Goal: Ask a question

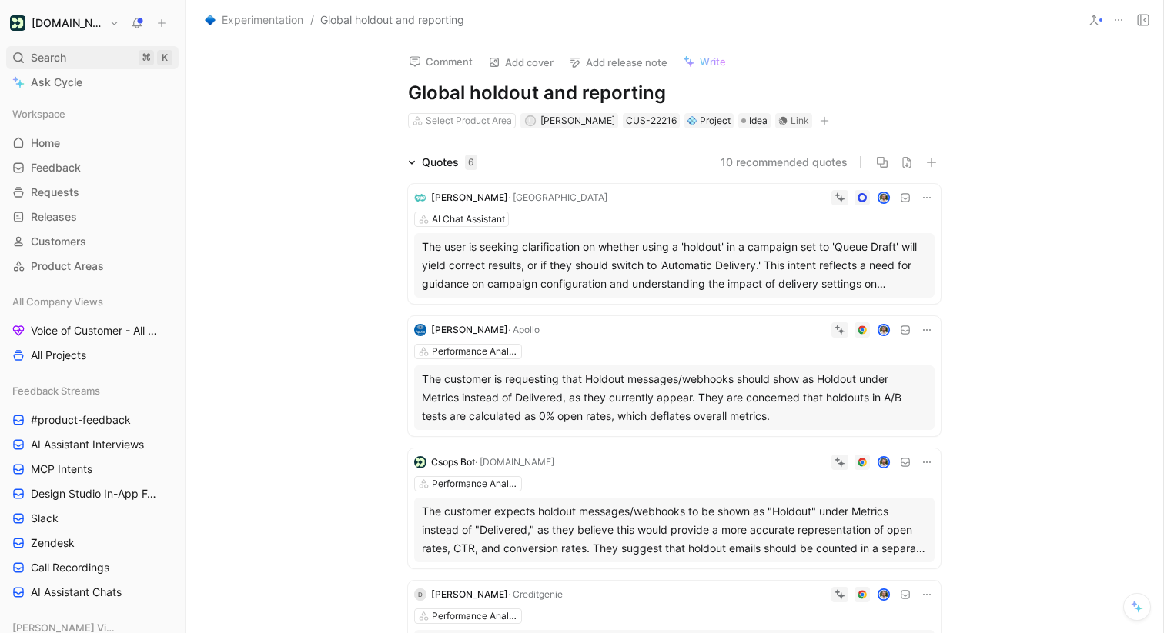
click at [74, 52] on div "Search ⌘ K" at bounding box center [92, 57] width 172 height 23
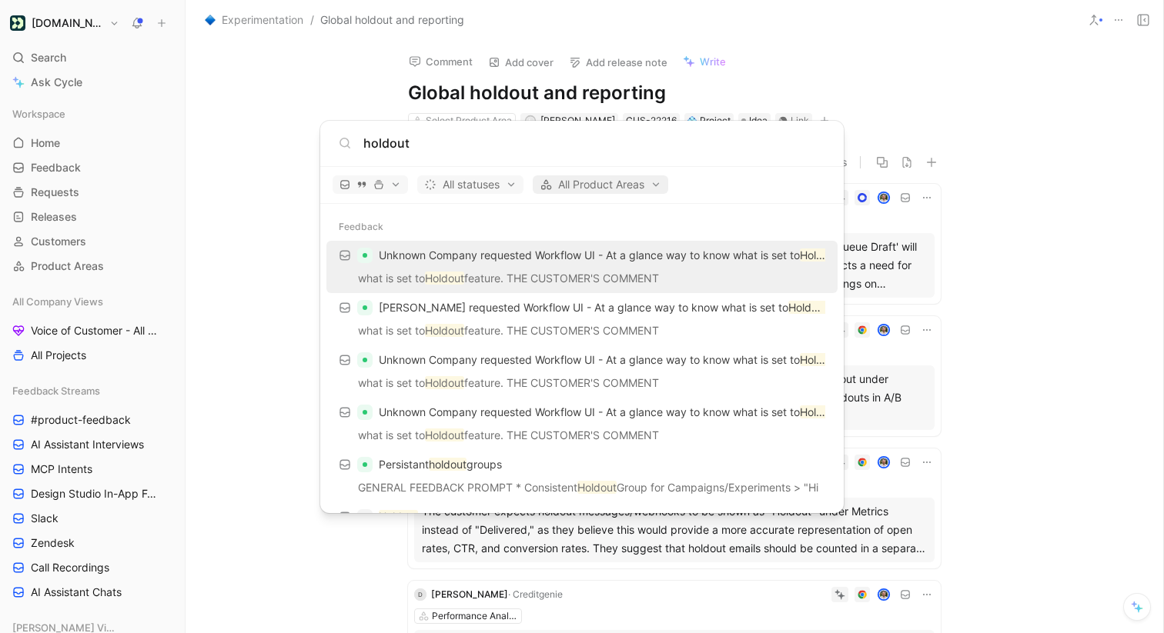
type input "holdout"
click at [593, 183] on span "All Product Areas" at bounding box center [601, 184] width 122 height 18
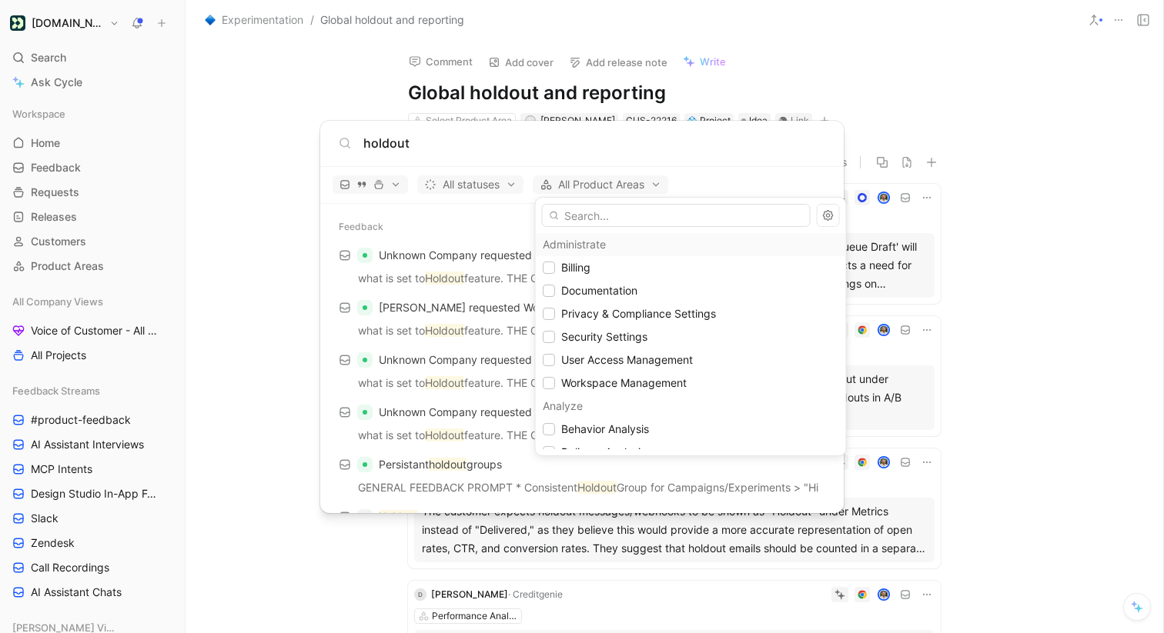
click at [554, 166] on div at bounding box center [582, 316] width 1164 height 633
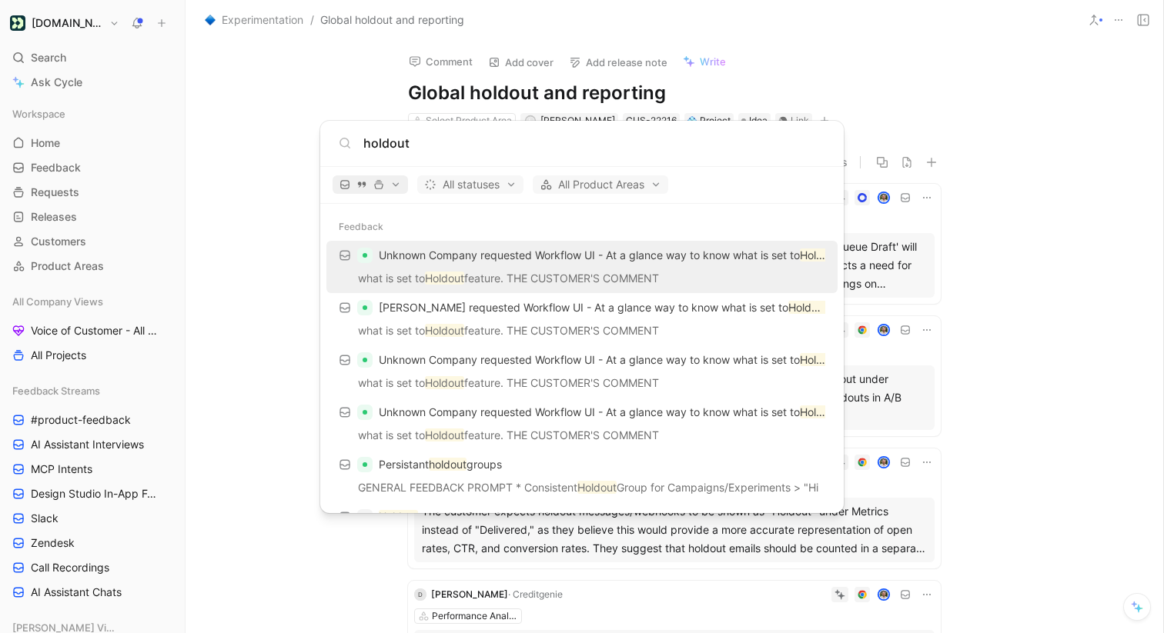
click at [377, 184] on icon "button" at bounding box center [378, 184] width 11 height 11
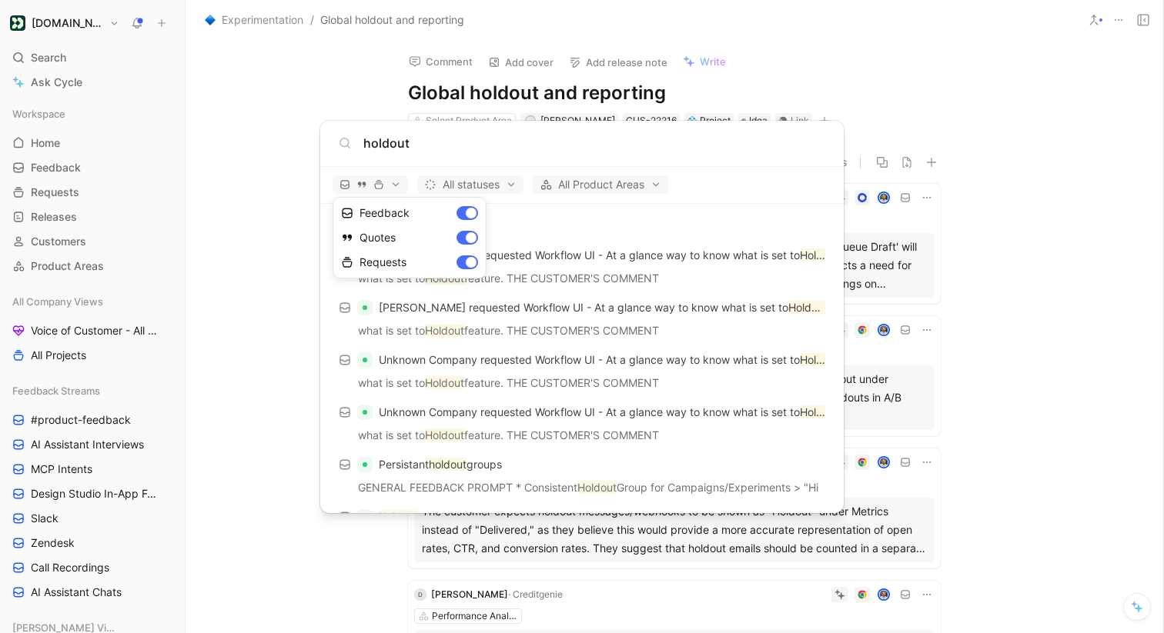
click at [565, 204] on div at bounding box center [582, 316] width 1164 height 633
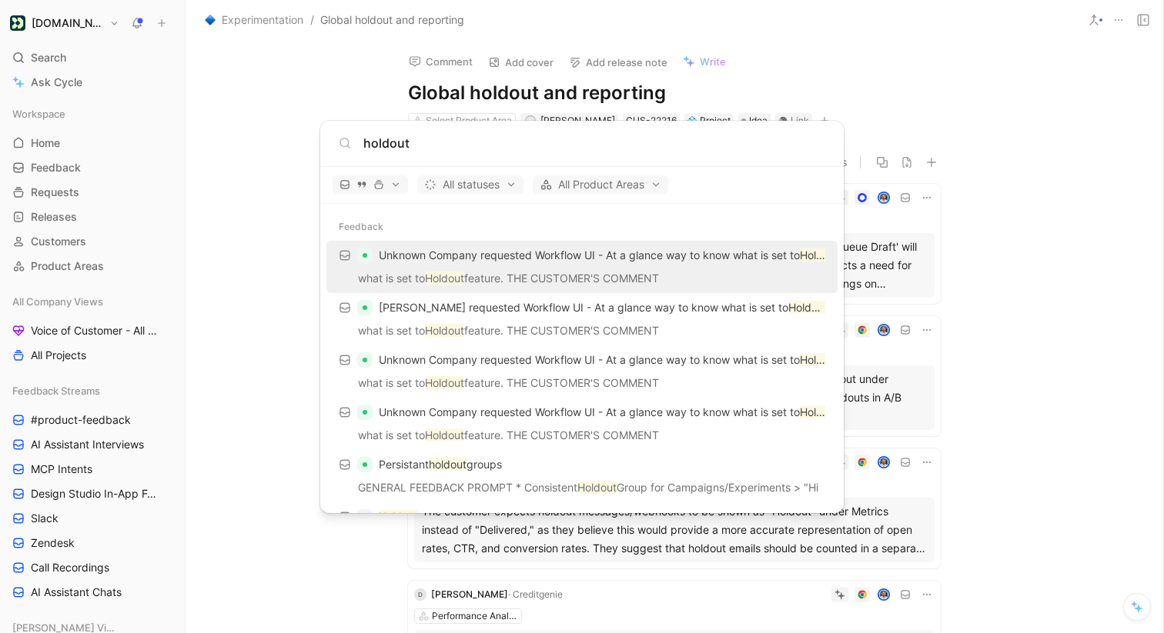
click at [227, 209] on body "[DOMAIN_NAME] Search ⌘ K Ask Cycle Workspace Home G then H Feedback G then F Re…" at bounding box center [582, 316] width 1164 height 633
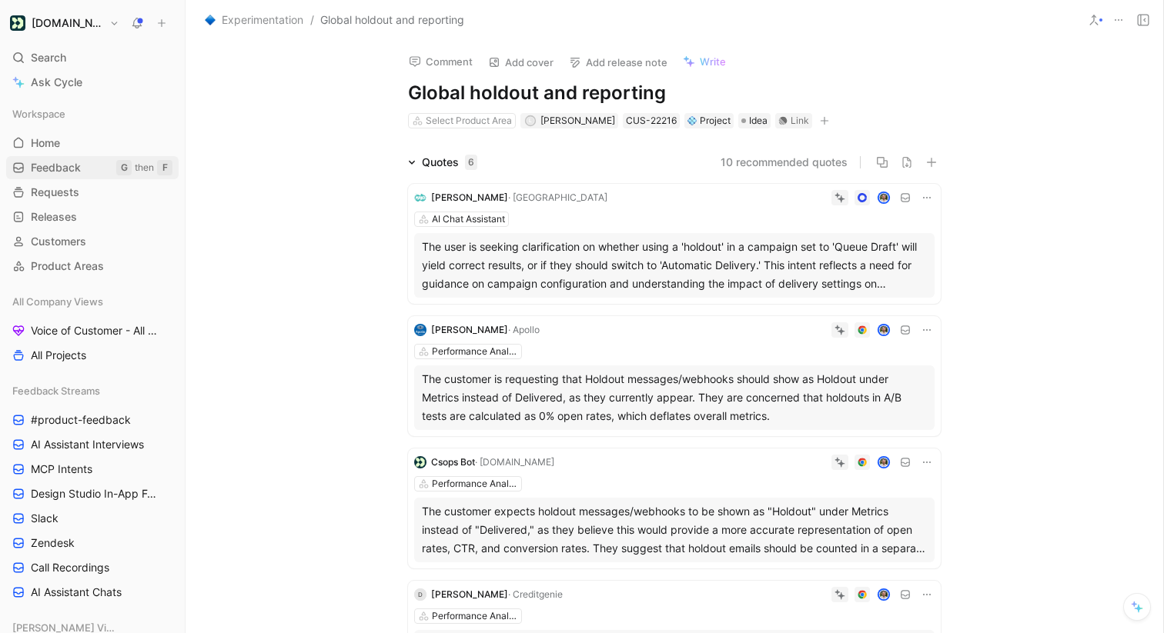
click at [82, 172] on link "Feedback G then F" at bounding box center [92, 167] width 172 height 23
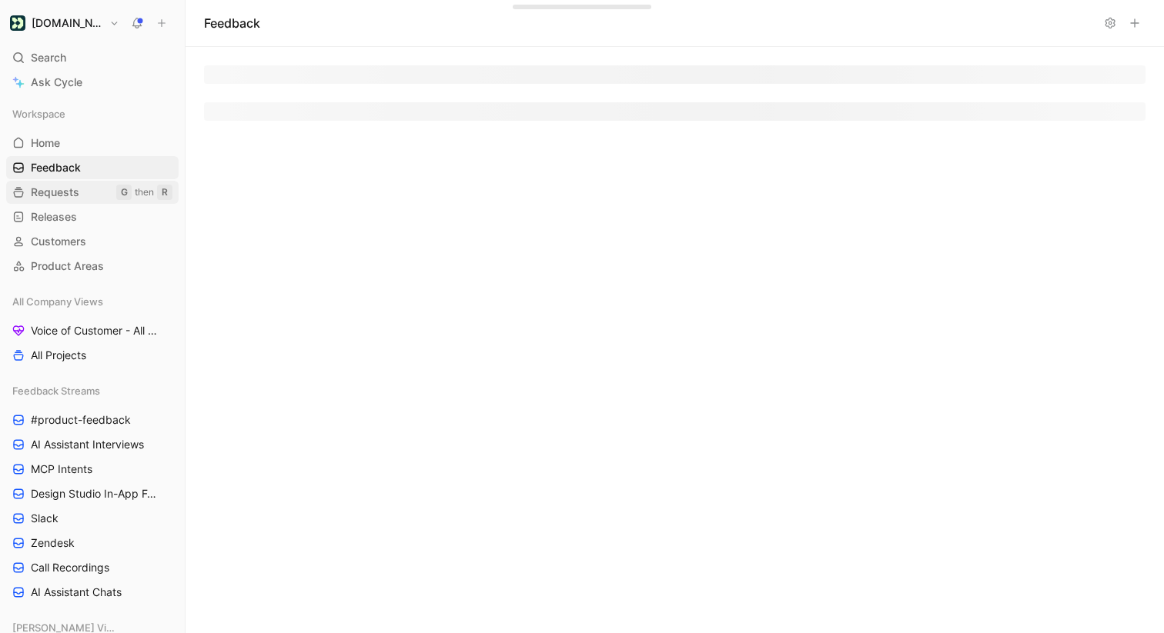
click at [79, 189] on link "Requests G then R" at bounding box center [92, 192] width 172 height 23
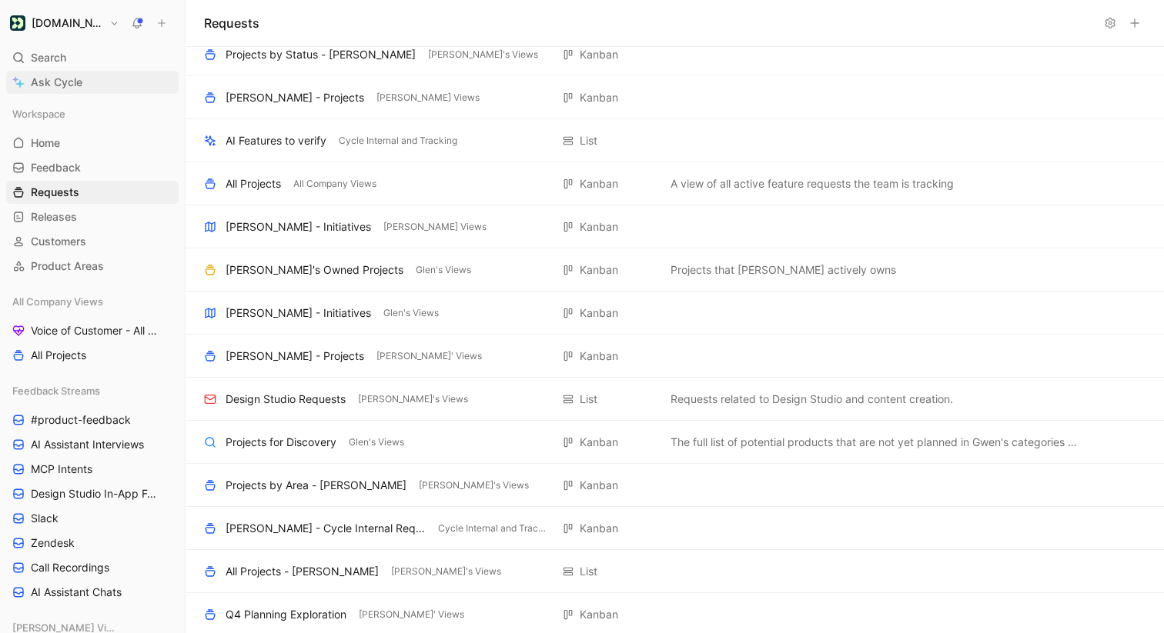
click at [79, 79] on span "Ask Cycle" at bounding box center [57, 82] width 52 height 18
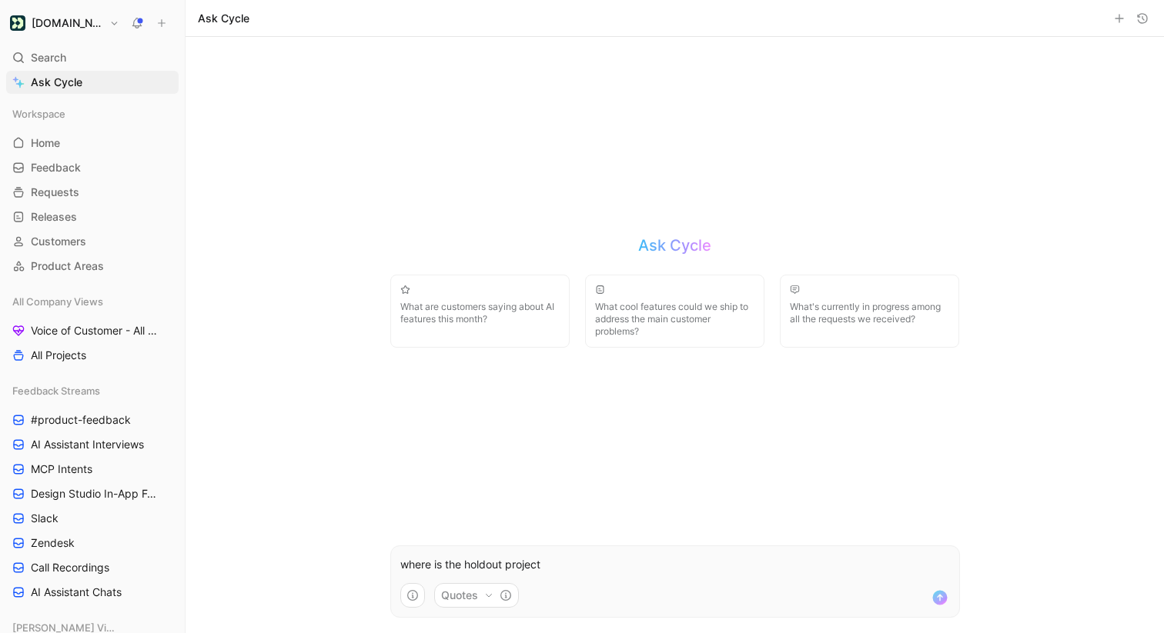
click at [494, 589] on button "Quotes" at bounding box center [476, 595] width 85 height 25
click at [419, 574] on html "[DOMAIN_NAME] Search ⌘ K Ask Cycle Workspace Home G then H Feedback G then F Re…" at bounding box center [582, 316] width 1164 height 633
click at [520, 571] on p "where is the holdout project" at bounding box center [675, 565] width 550 height 18
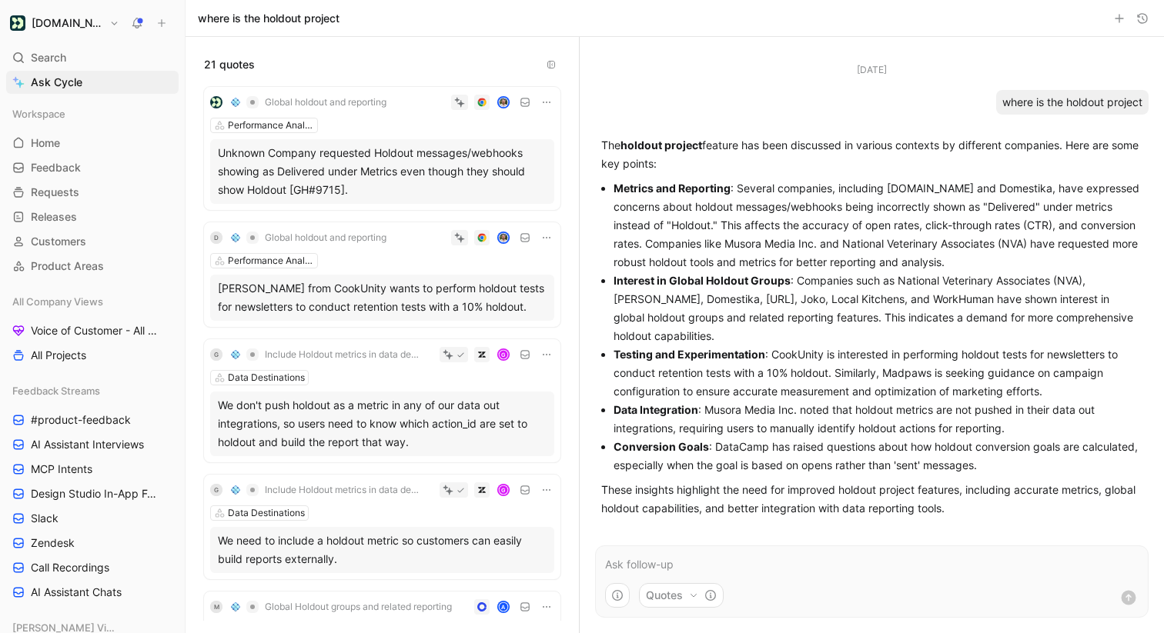
click at [543, 240] on icon at bounding box center [546, 238] width 12 height 12
click at [358, 235] on span "Global holdout and reporting" at bounding box center [326, 238] width 122 height 12
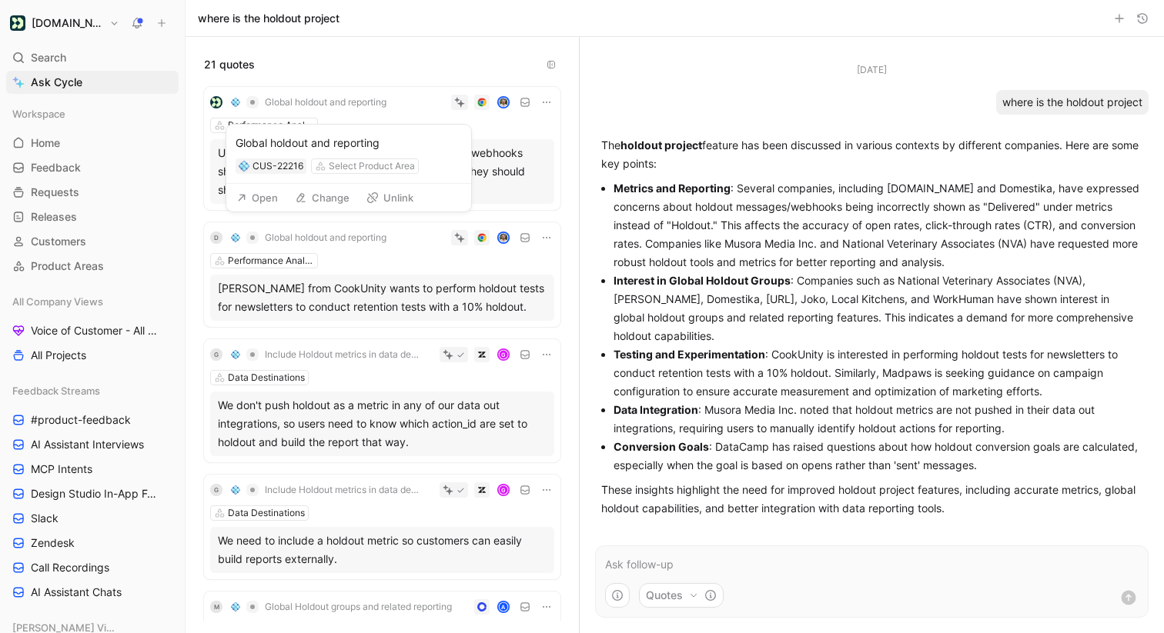
click at [262, 199] on button "Open" at bounding box center [256, 198] width 55 height 22
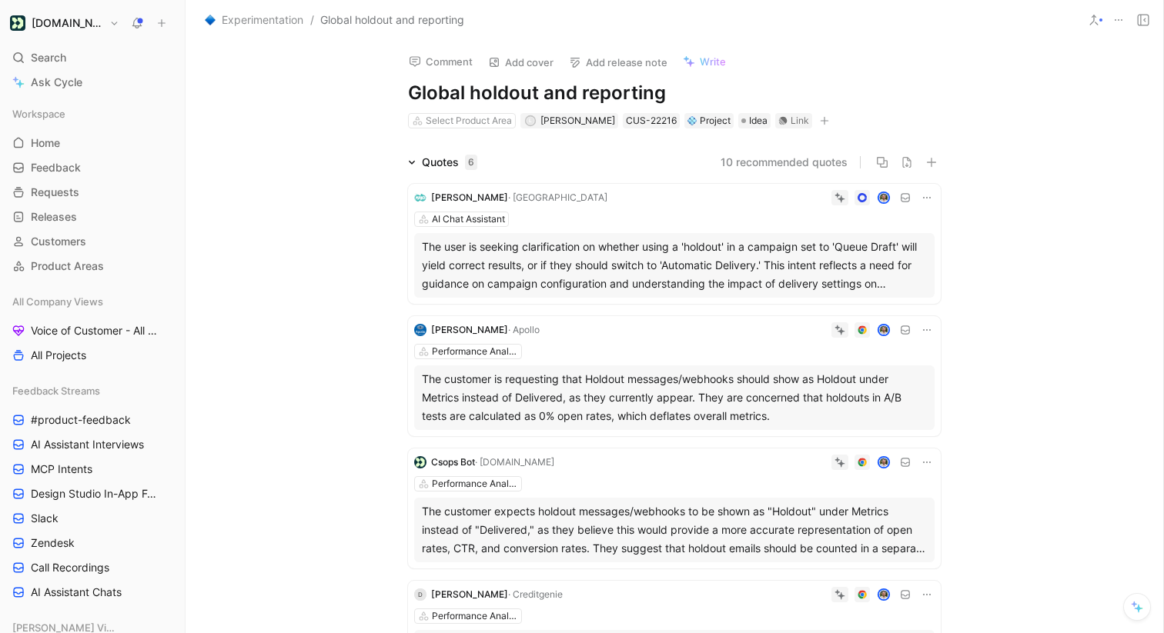
click at [1121, 18] on icon at bounding box center [1118, 20] width 12 height 12
click at [408, 165] on icon at bounding box center [412, 163] width 8 height 8
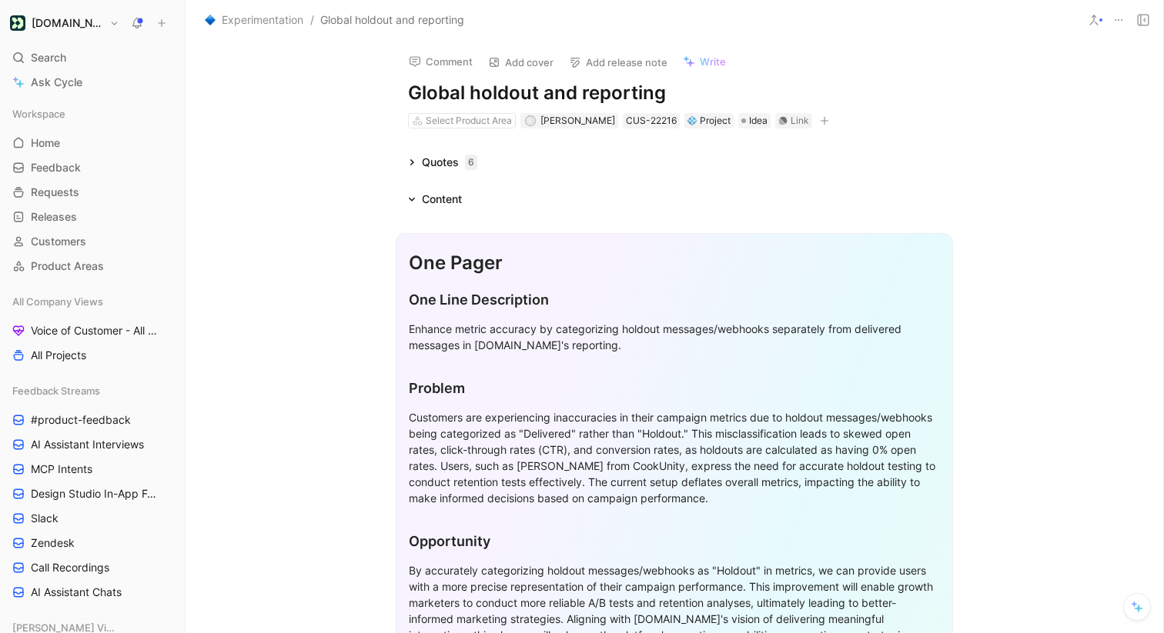
click at [413, 190] on div "Content" at bounding box center [435, 199] width 66 height 18
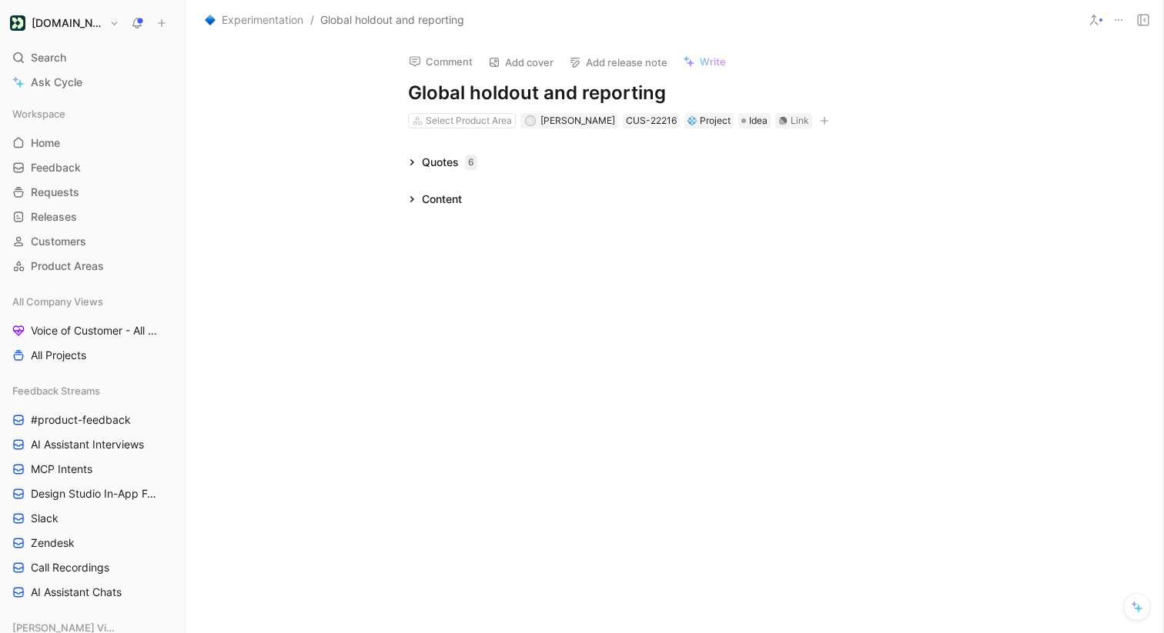
click at [414, 204] on div "Content" at bounding box center [435, 199] width 66 height 18
click at [414, 159] on icon at bounding box center [412, 163] width 8 height 8
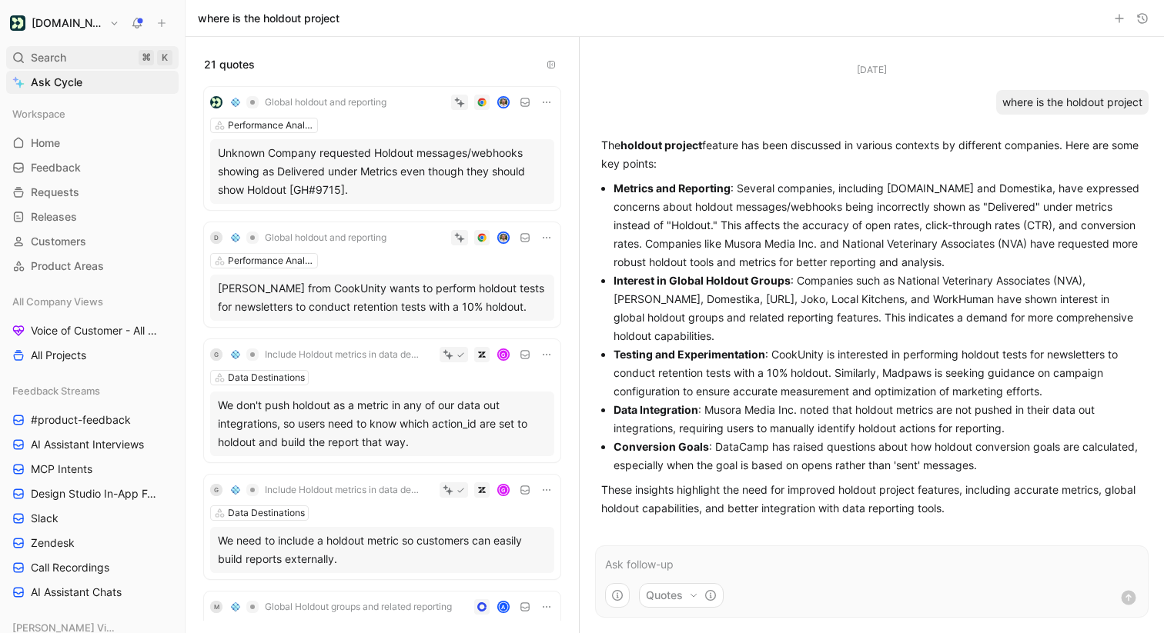
click at [85, 66] on div "Search ⌘ K" at bounding box center [92, 57] width 172 height 23
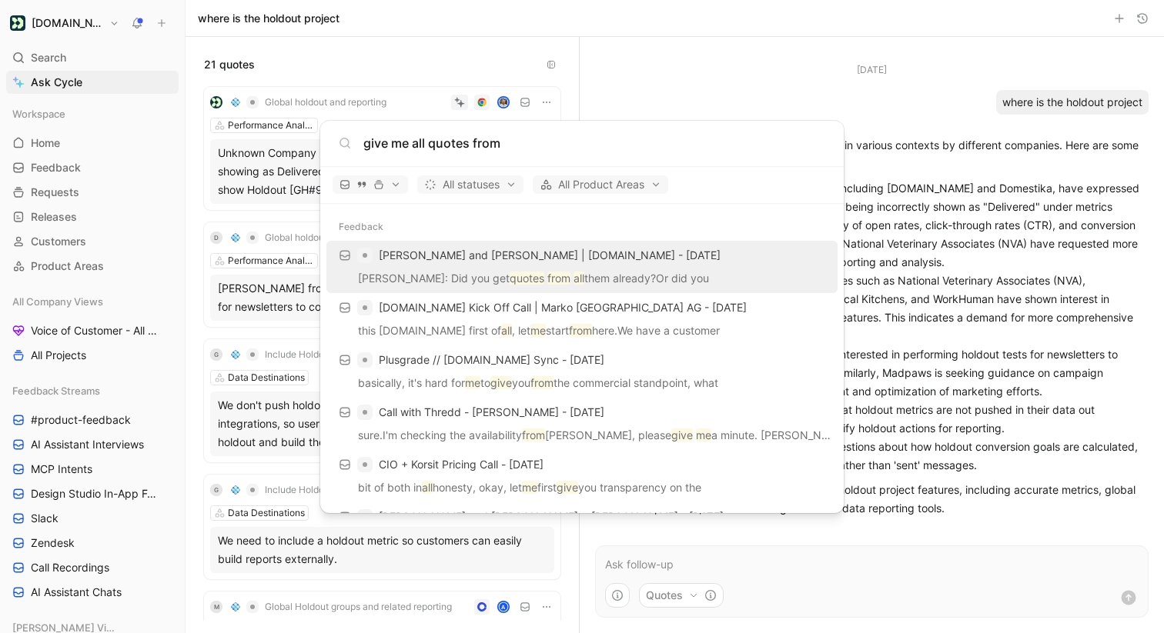
type input "give me all quotes from"
click at [34, 67] on body "[DOMAIN_NAME] Search ⌘ K Ask Cycle Workspace Home G then H Feedback G then F Re…" at bounding box center [582, 316] width 1164 height 633
click at [52, 62] on span "Search" at bounding box center [48, 57] width 35 height 18
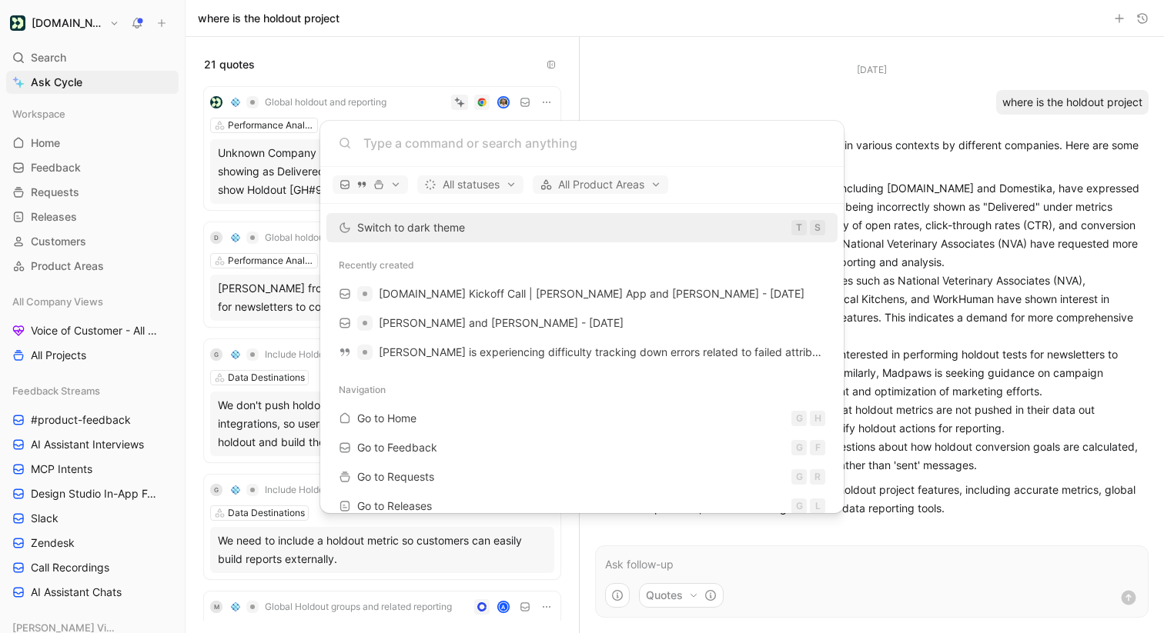
click at [69, 83] on body "[DOMAIN_NAME] Search ⌘ K Ask Cycle Workspace Home G then H Feedback G then F Re…" at bounding box center [582, 316] width 1164 height 633
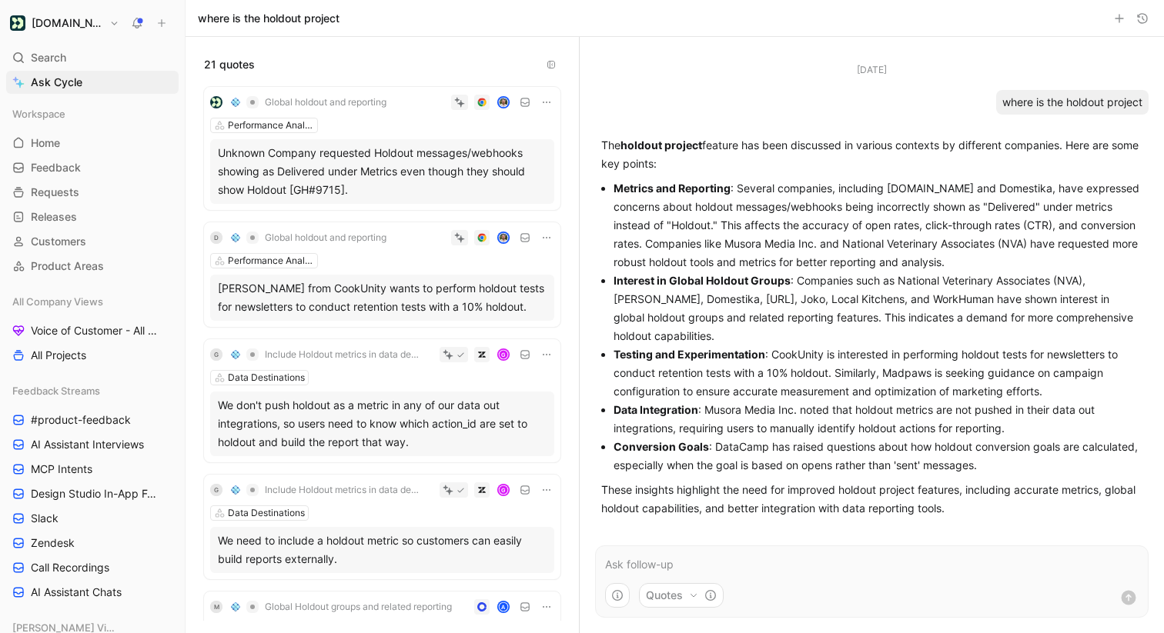
click at [69, 83] on span "Ask Cycle" at bounding box center [57, 82] width 52 height 18
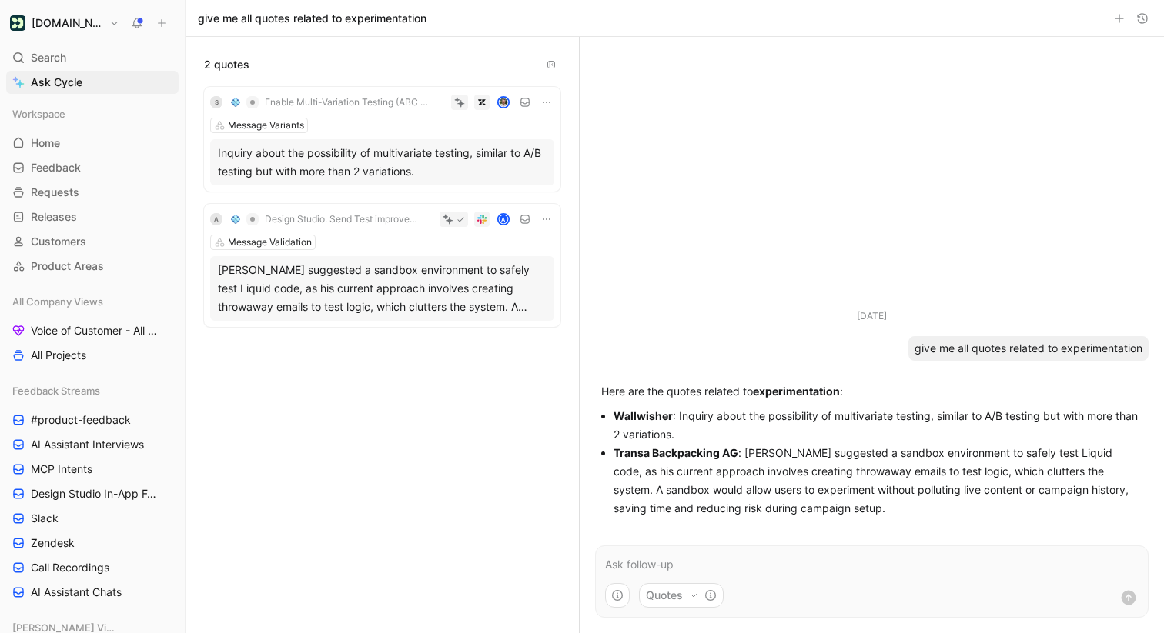
click at [75, 253] on div "Workspace Home G then H Feedback G then F Requests G then R Releases G then L C…" at bounding box center [92, 189] width 172 height 175
click at [81, 196] on link "Requests G then R" at bounding box center [92, 192] width 172 height 23
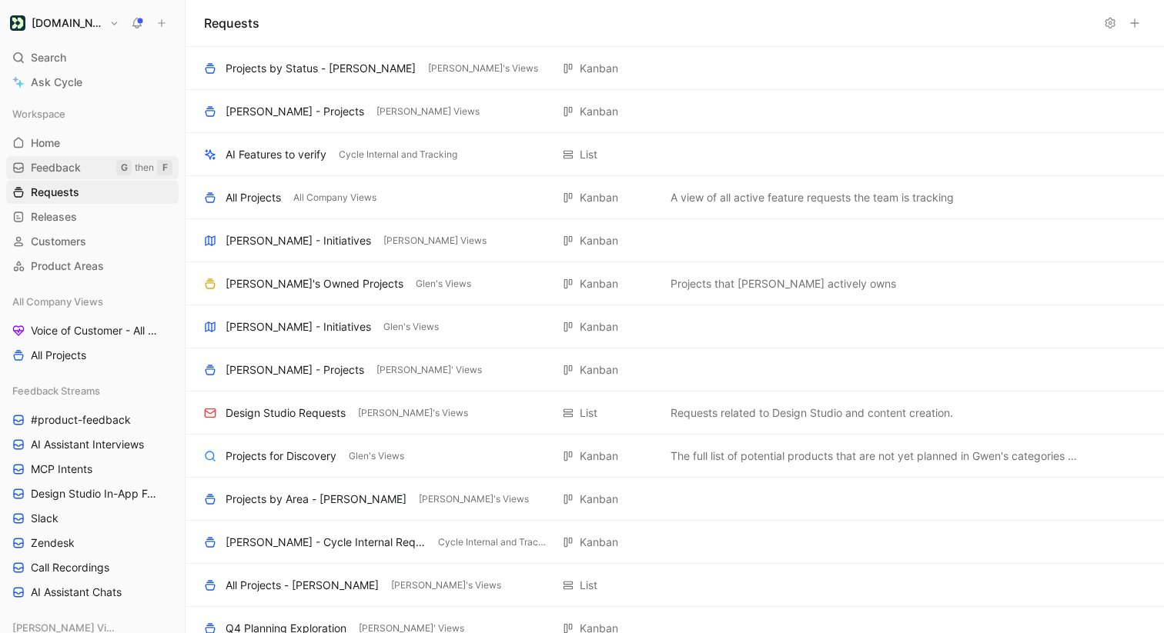
click at [84, 169] on link "Feedback G then F" at bounding box center [92, 167] width 172 height 23
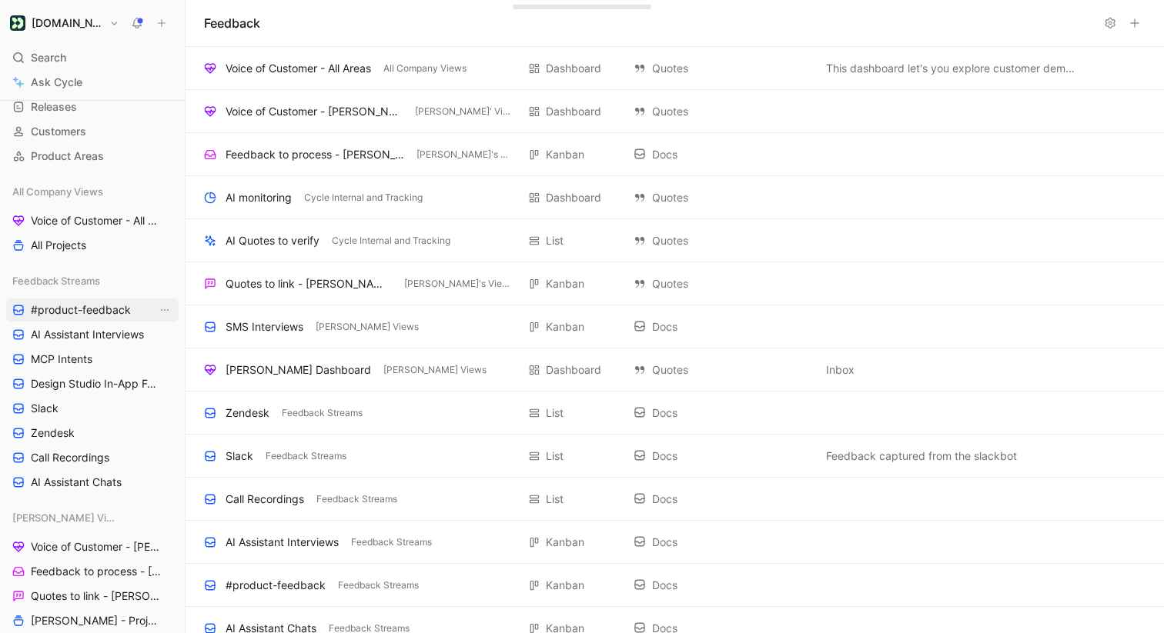
scroll to position [109, 0]
click at [102, 313] on span "#product-feedback" at bounding box center [81, 311] width 100 height 15
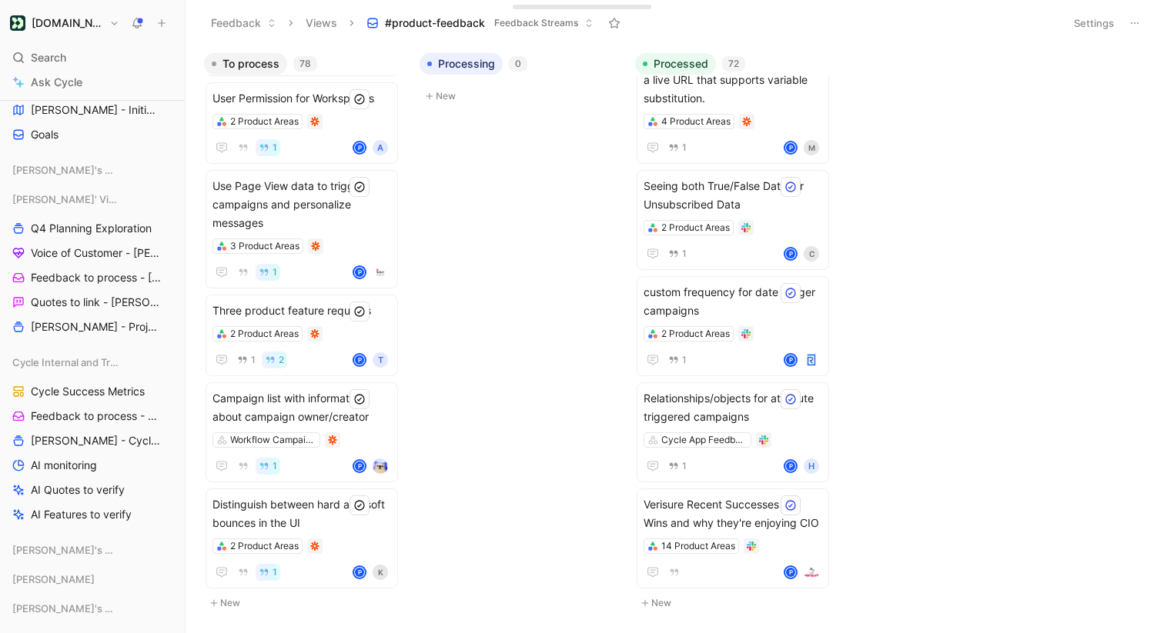
scroll to position [979, 0]
click at [97, 473] on span "AI monitoring" at bounding box center [64, 467] width 66 height 15
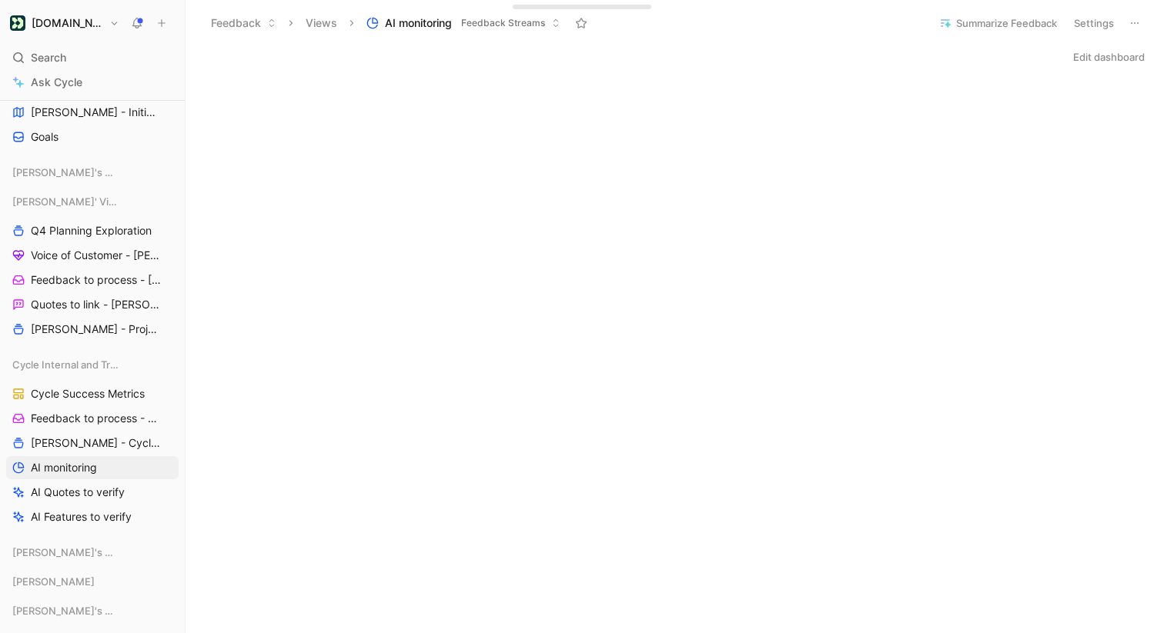
click at [516, 25] on span "Feedback Streams" at bounding box center [503, 22] width 84 height 15
click at [1081, 23] on button "Settings" at bounding box center [1094, 23] width 54 height 22
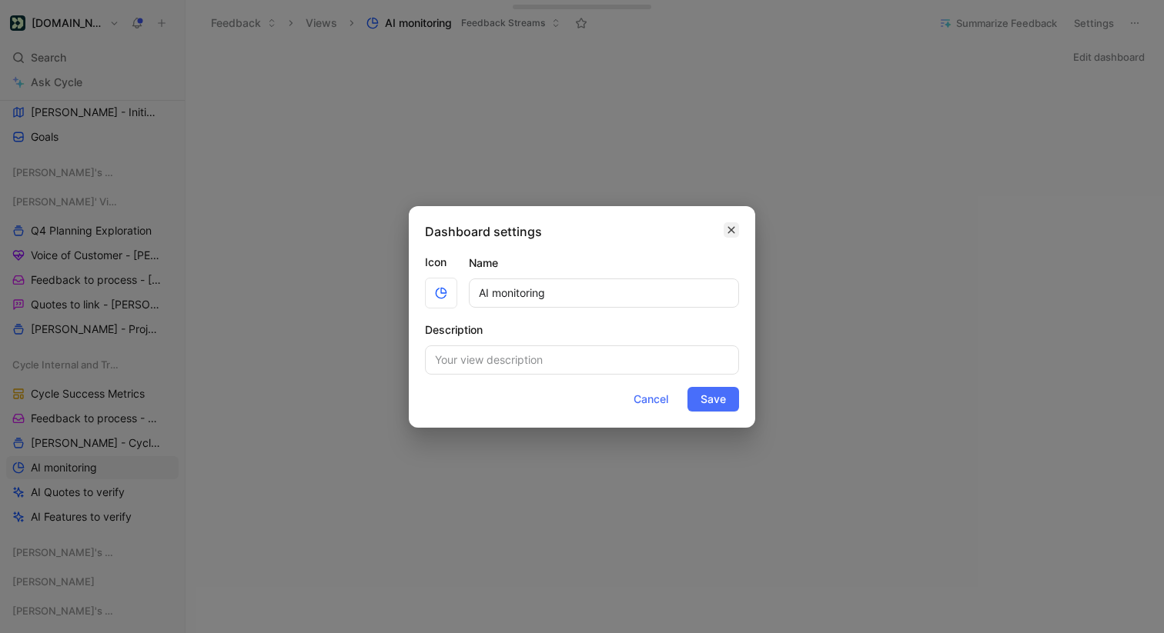
click at [733, 231] on icon "button" at bounding box center [731, 230] width 9 height 12
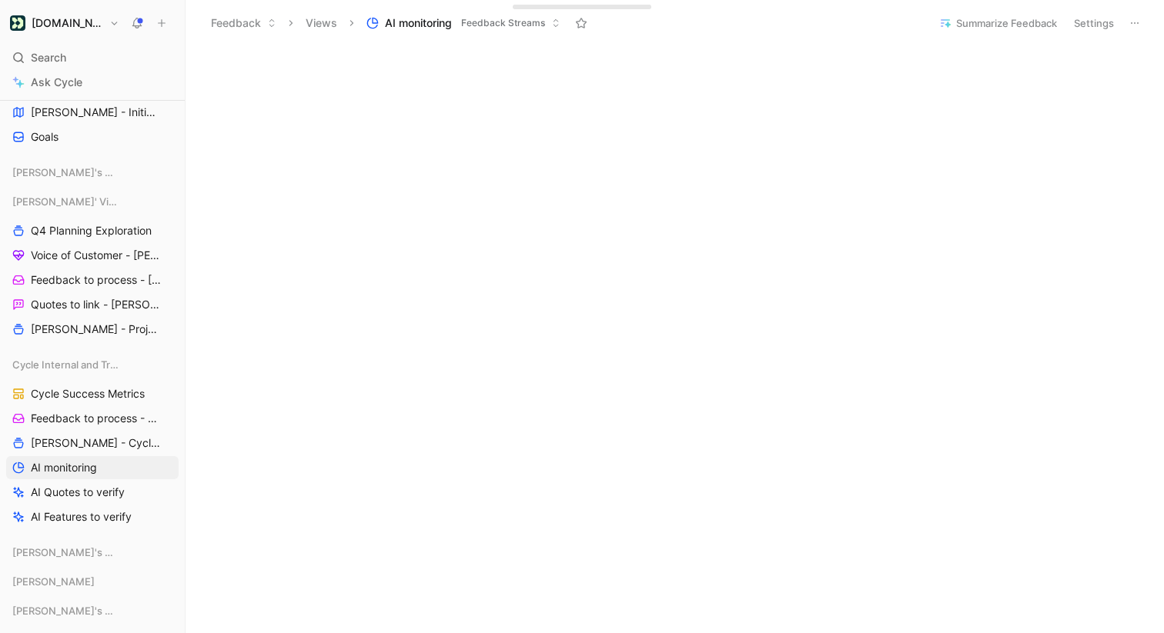
scroll to position [474, 0]
